Goal: Transaction & Acquisition: Purchase product/service

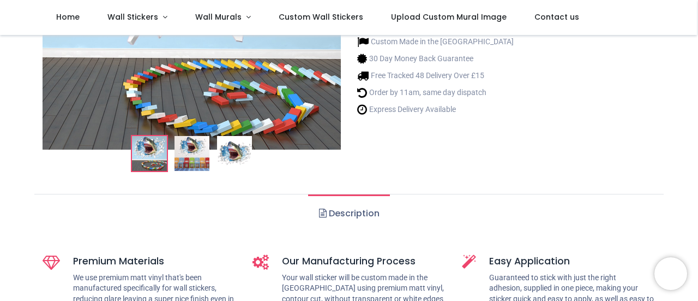
scroll to position [217, 0]
click at [196, 156] on img at bounding box center [192, 152] width 35 height 35
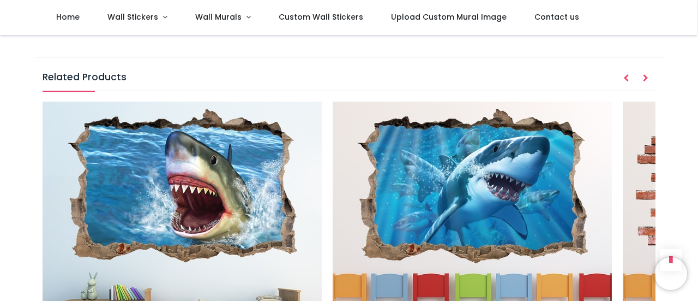
scroll to position [1144, 0]
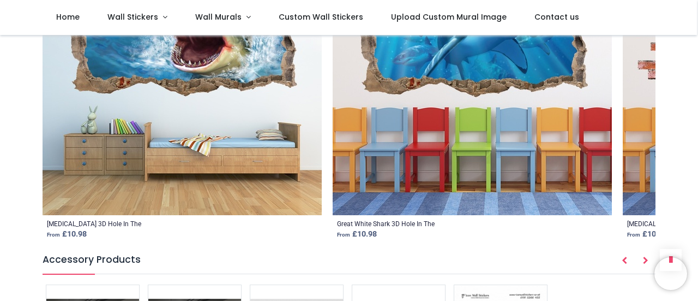
click at [183, 144] on img at bounding box center [182, 75] width 279 height 279
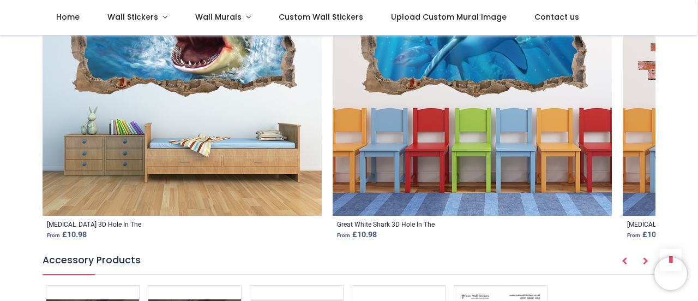
scroll to position [1308, 0]
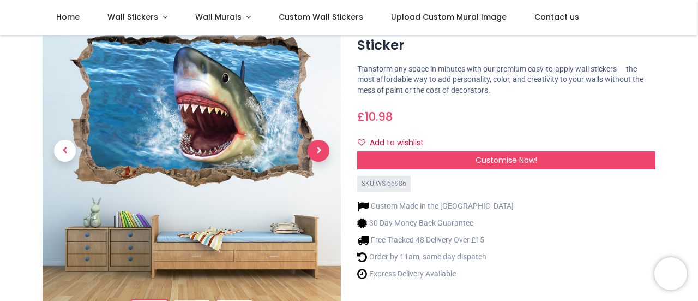
scroll to position [53, 0]
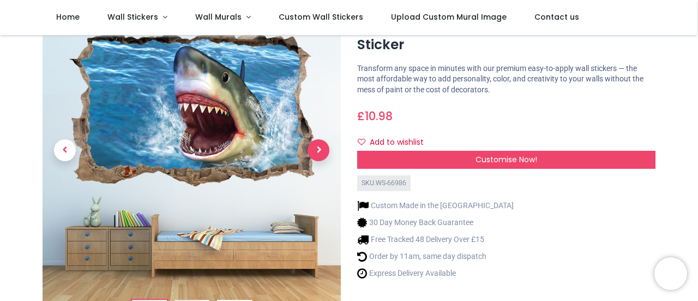
click at [318, 146] on span "Next" at bounding box center [319, 150] width 22 height 22
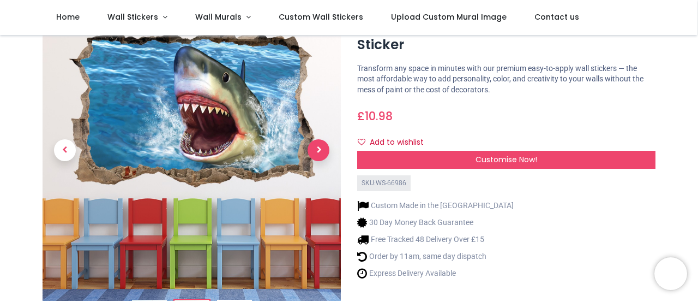
click at [318, 146] on span "Next" at bounding box center [319, 150] width 22 height 22
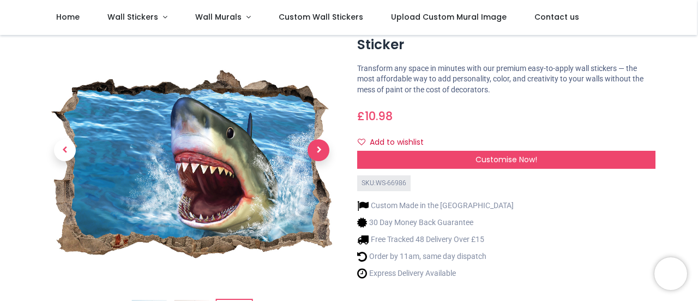
click at [316, 147] on span "Next" at bounding box center [319, 150] width 22 height 22
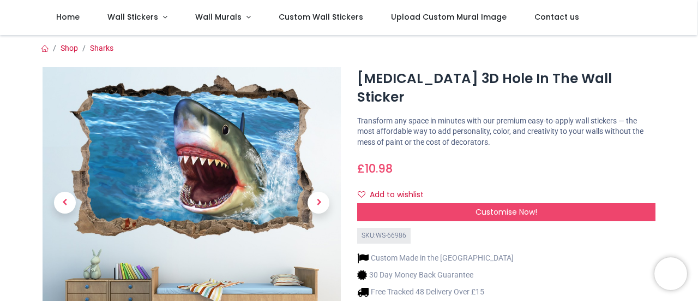
scroll to position [0, 0]
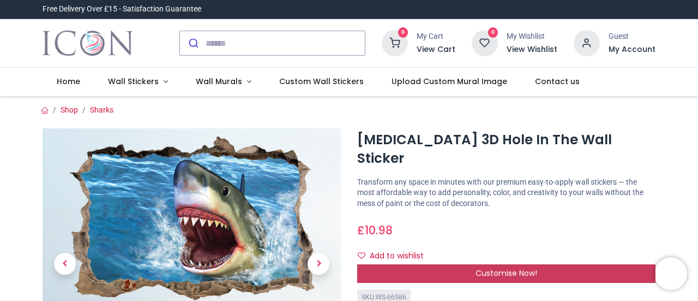
click at [509, 267] on span "Customise Now!" at bounding box center [507, 272] width 62 height 11
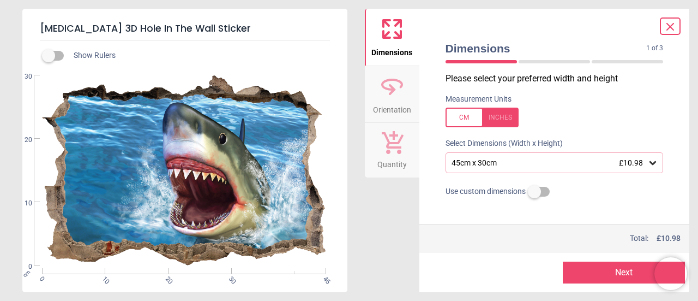
click at [650, 164] on icon at bounding box center [653, 163] width 7 height 4
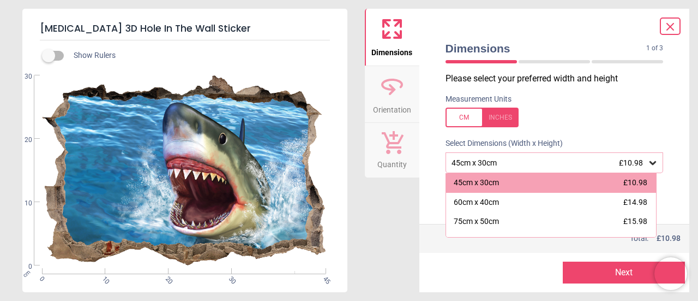
click at [382, 92] on icon at bounding box center [392, 86] width 26 height 26
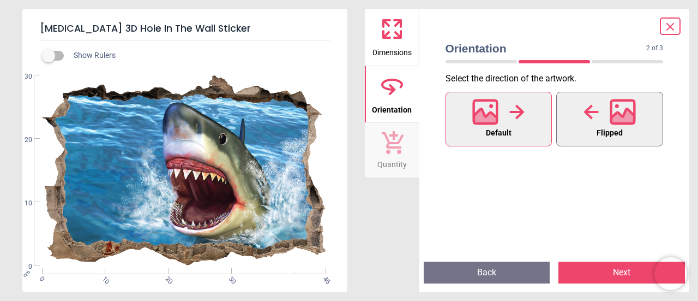
click at [602, 115] on div at bounding box center [610, 112] width 52 height 28
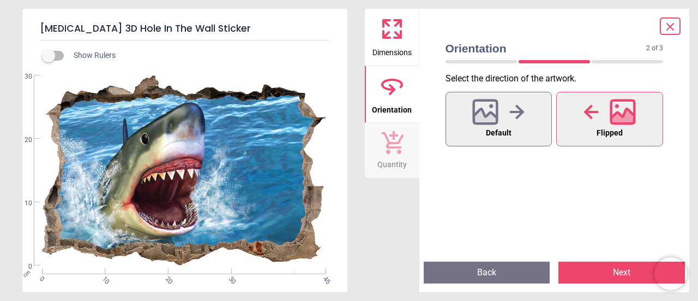
click at [674, 25] on icon at bounding box center [670, 26] width 13 height 13
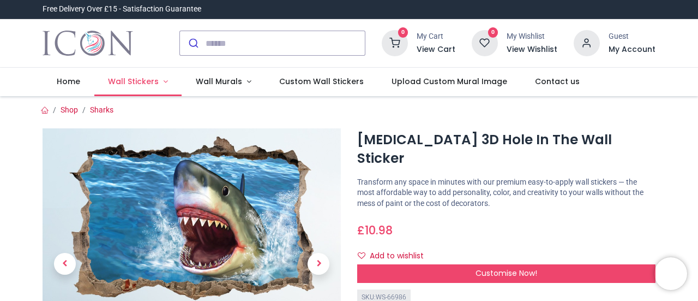
click at [142, 80] on span "Wall Stickers" at bounding box center [133, 81] width 51 height 11
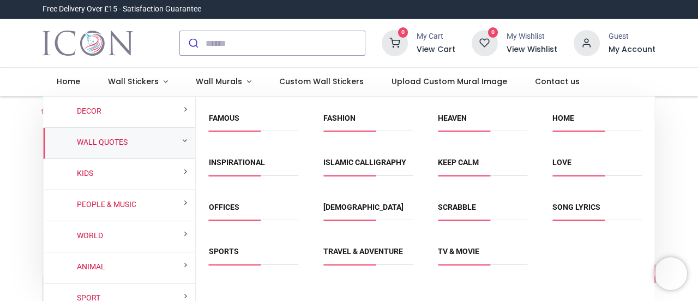
scroll to position [41, 0]
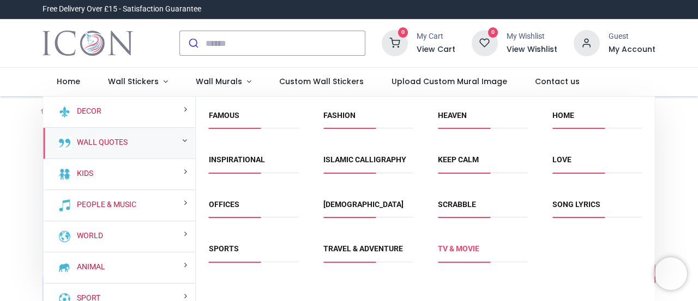
click at [455, 247] on link "TV & Movie" at bounding box center [458, 248] width 41 height 9
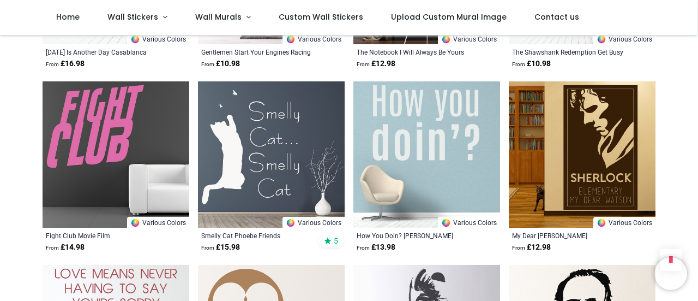
scroll to position [1090, 0]
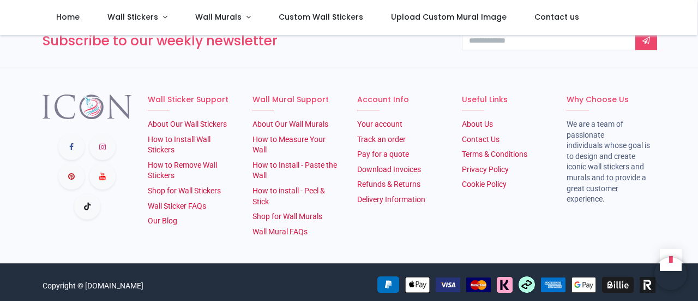
scroll to position [1891, 0]
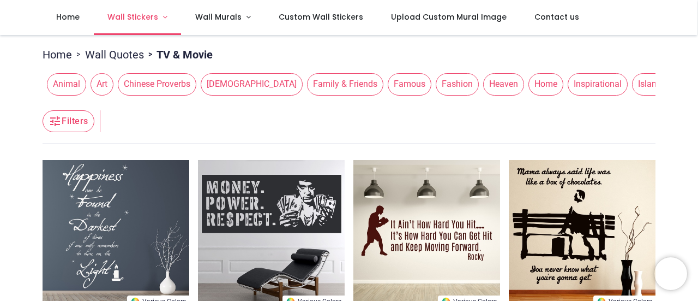
scroll to position [91, 0]
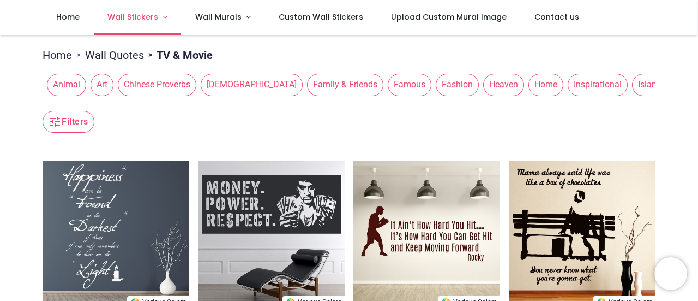
click at [133, 17] on span "Wall Stickers" at bounding box center [132, 16] width 51 height 11
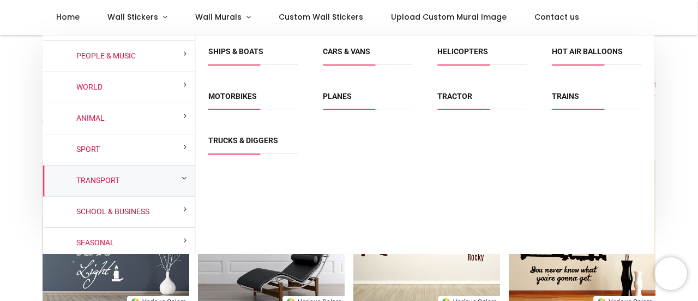
scroll to position [92, 0]
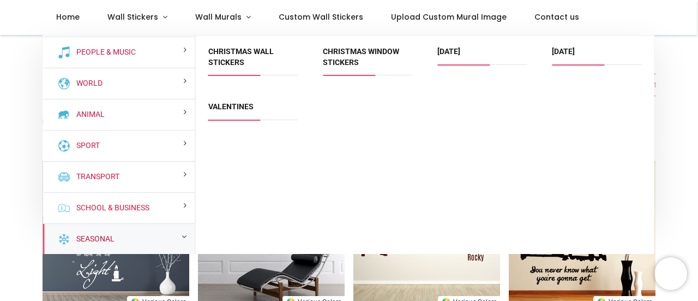
click at [113, 235] on link "Seasonal" at bounding box center [93, 239] width 43 height 11
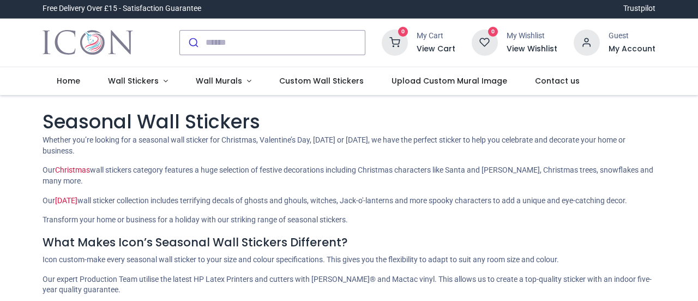
scroll to position [2, 0]
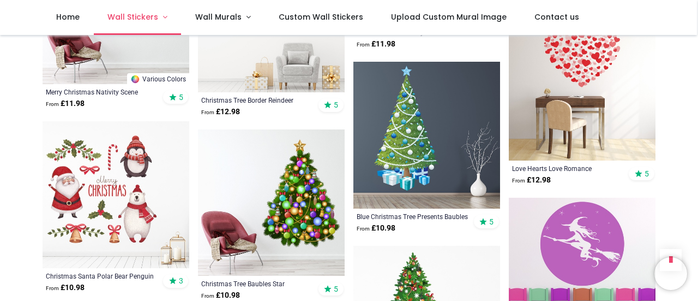
scroll to position [1641, 0]
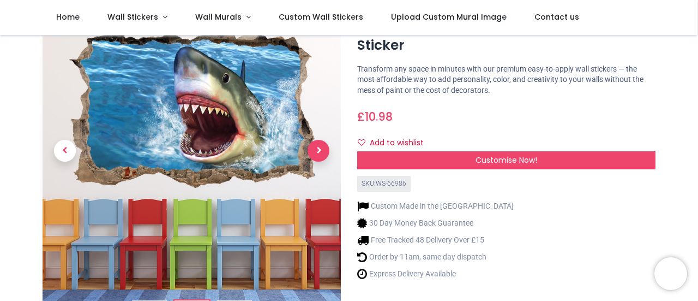
click at [322, 150] on span "Next" at bounding box center [319, 151] width 22 height 22
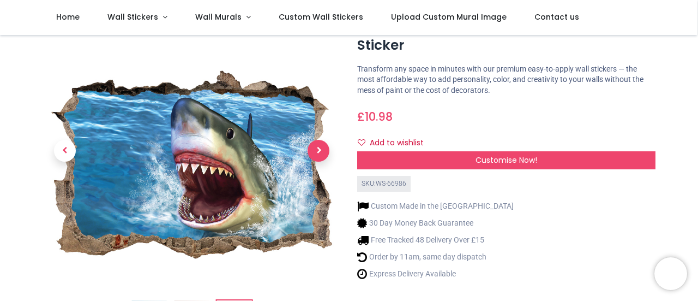
scroll to position [53, 0]
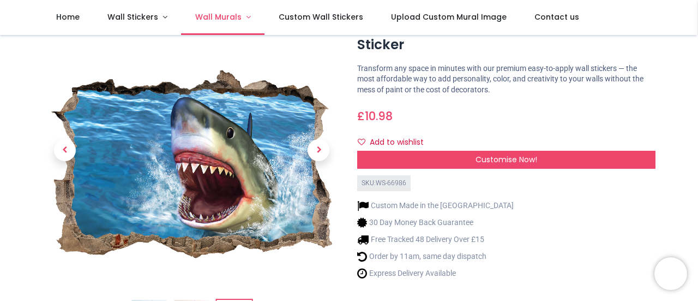
click at [228, 16] on span "Wall Murals" at bounding box center [218, 16] width 46 height 11
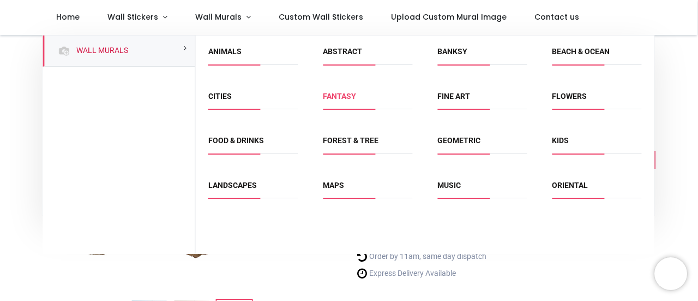
click at [343, 97] on link "Fantasy" at bounding box center [339, 96] width 33 height 9
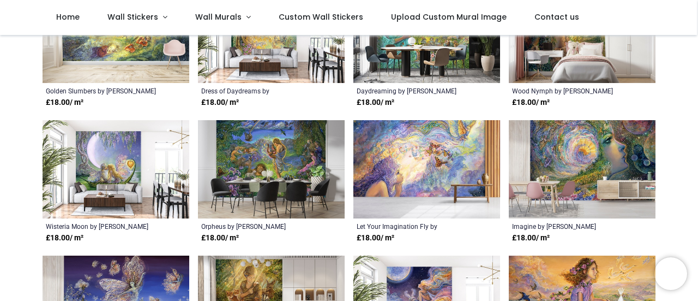
scroll to position [382, 0]
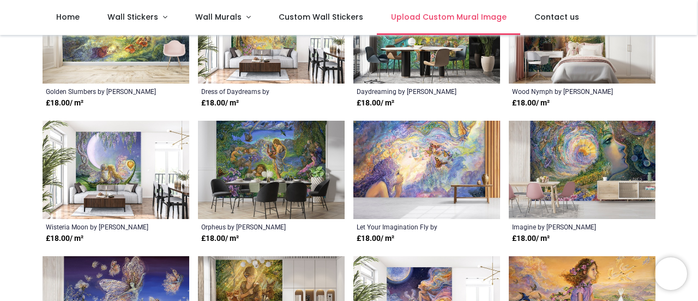
click at [437, 16] on span "Upload Custom Mural Image" at bounding box center [449, 16] width 116 height 11
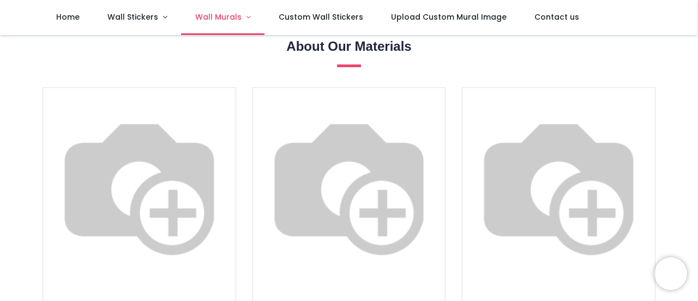
scroll to position [427, 0]
